Goal: Task Accomplishment & Management: Manage account settings

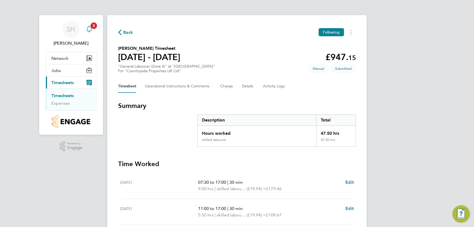
click at [90, 26] on span "3" at bounding box center [93, 25] width 6 height 6
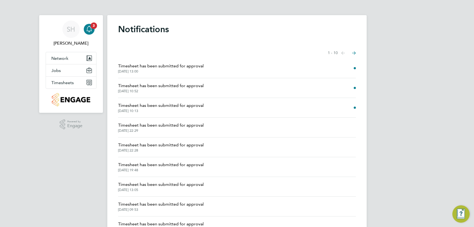
click at [153, 107] on span "Timesheet has been submitted for approval" at bounding box center [161, 105] width 86 height 6
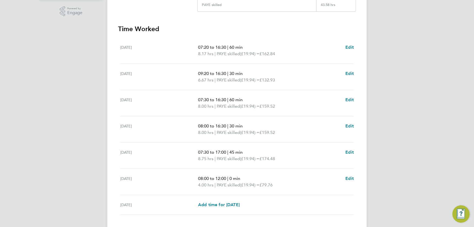
scroll to position [162, 0]
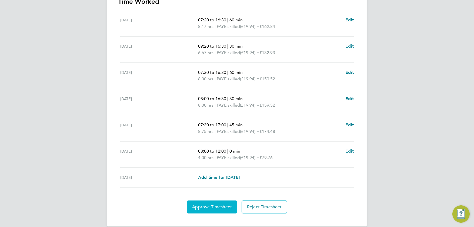
click at [215, 206] on span "Approve Timesheet" at bounding box center [212, 206] width 40 height 5
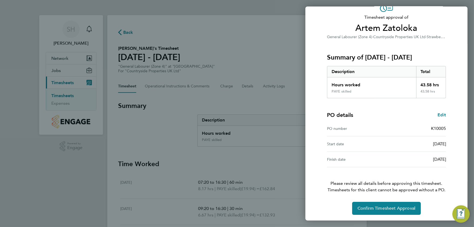
scroll to position [32, 0]
click at [371, 205] on span "Confirm Timesheet Approval" at bounding box center [386, 207] width 58 height 5
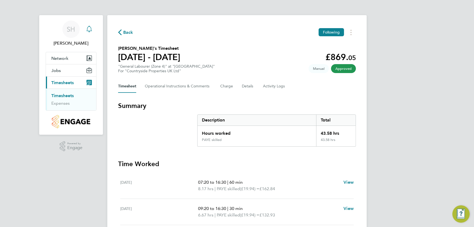
click at [89, 29] on icon "Main navigation" at bounding box center [89, 29] width 6 height 6
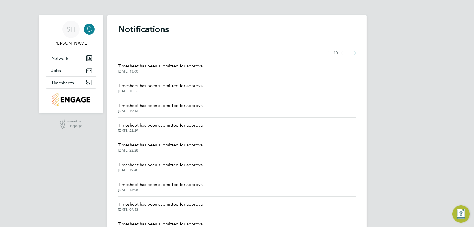
click at [145, 86] on span "Timesheet has been submitted for approval" at bounding box center [161, 85] width 86 height 6
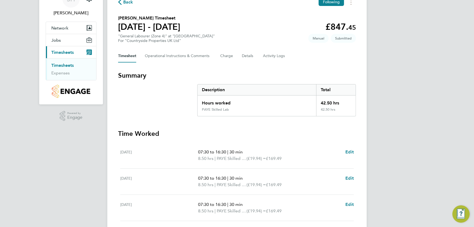
scroll to position [1, 0]
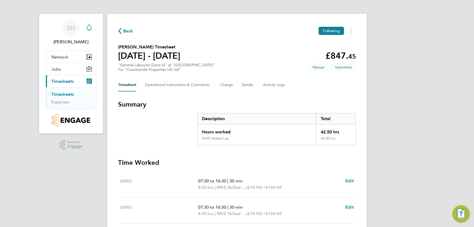
click at [87, 26] on icon "Main navigation" at bounding box center [88, 26] width 5 height 5
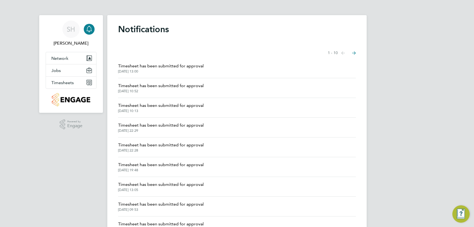
click at [134, 65] on span "Timesheet has been submitted for approval" at bounding box center [161, 66] width 86 height 6
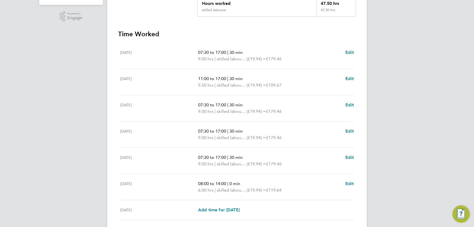
scroll to position [170, 0]
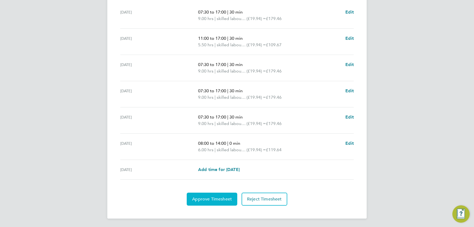
click at [204, 199] on span "Approve Timesheet" at bounding box center [212, 198] width 40 height 5
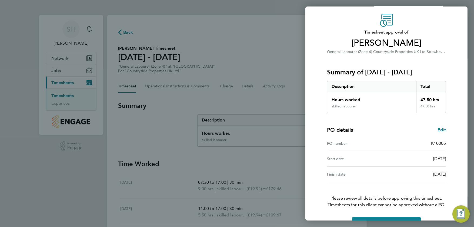
scroll to position [32, 0]
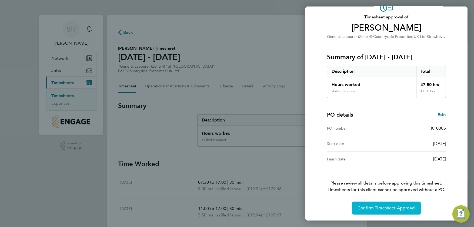
click at [370, 208] on span "Confirm Timesheet Approval" at bounding box center [386, 207] width 58 height 5
